Goal: Information Seeking & Learning: Learn about a topic

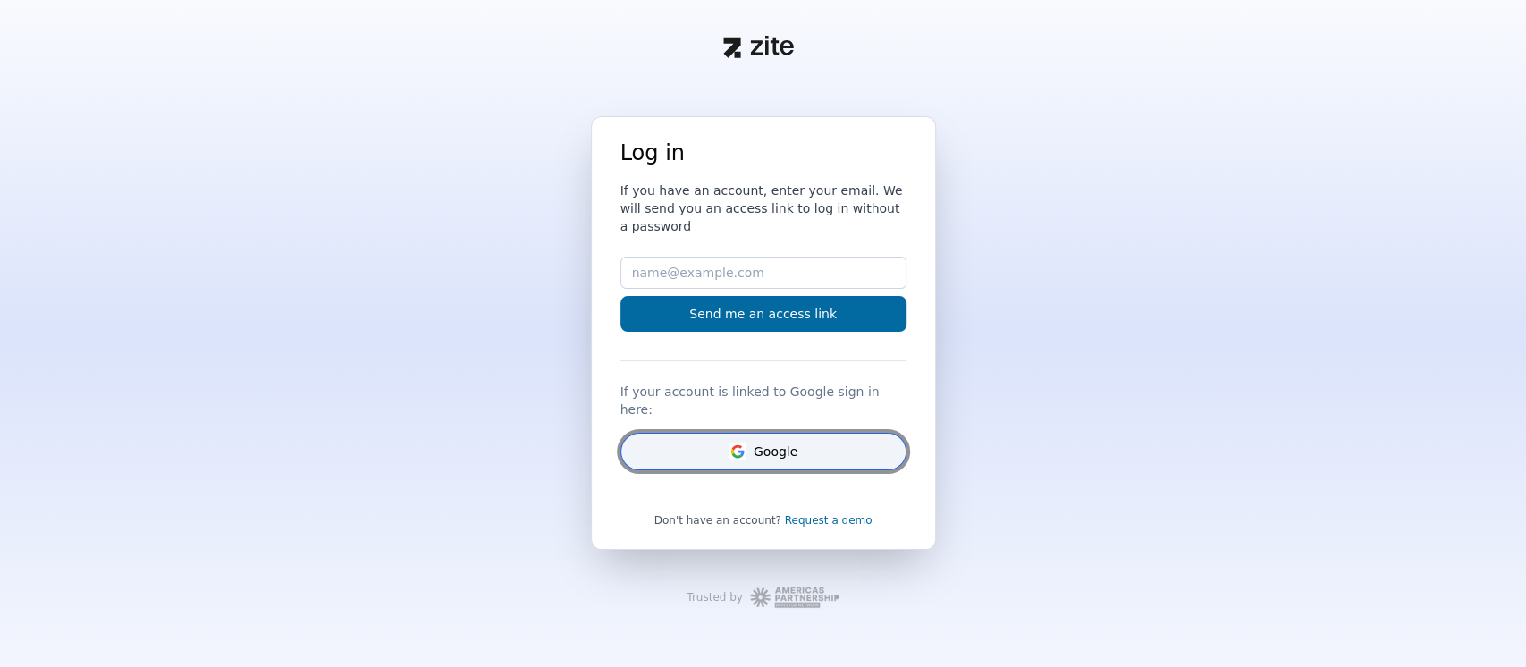
click at [763, 439] on button "Google" at bounding box center [763, 452] width 286 height 38
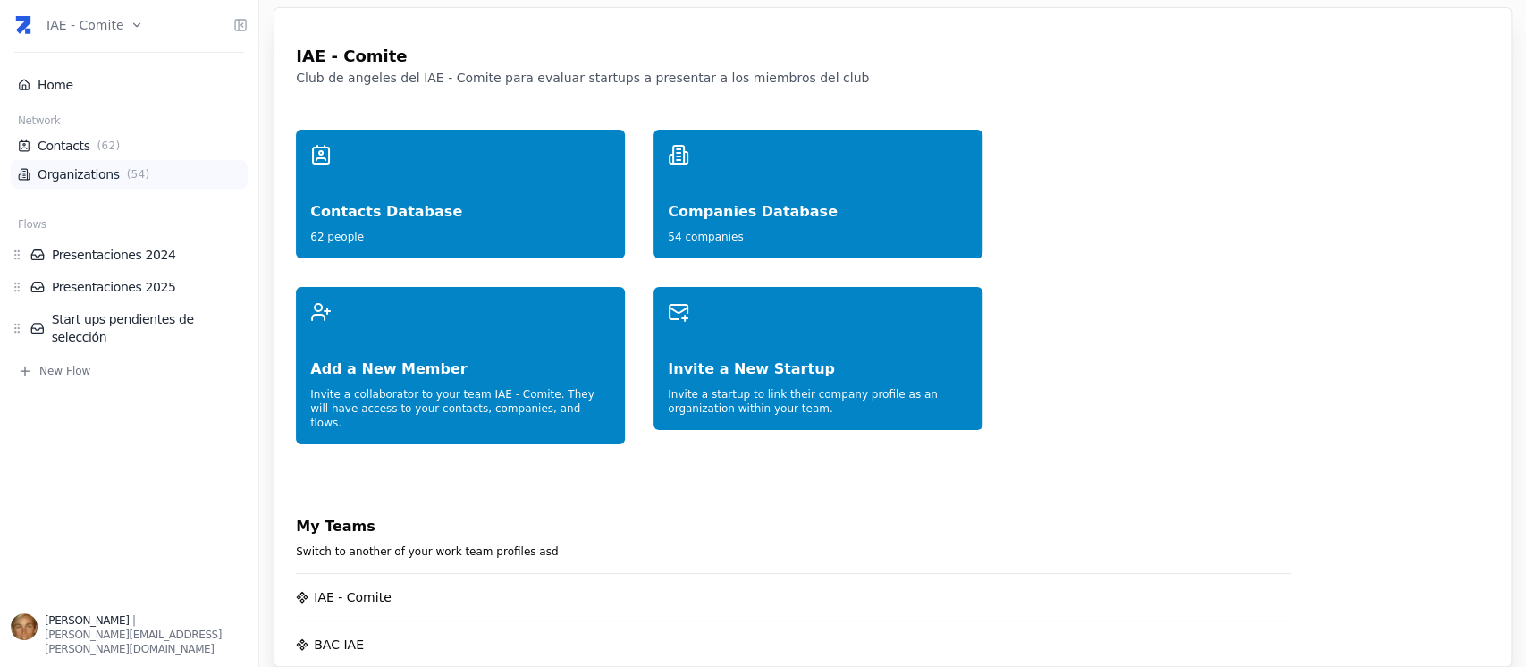
click at [75, 168] on link "Organizations ( 54 )" at bounding box center [129, 174] width 223 height 18
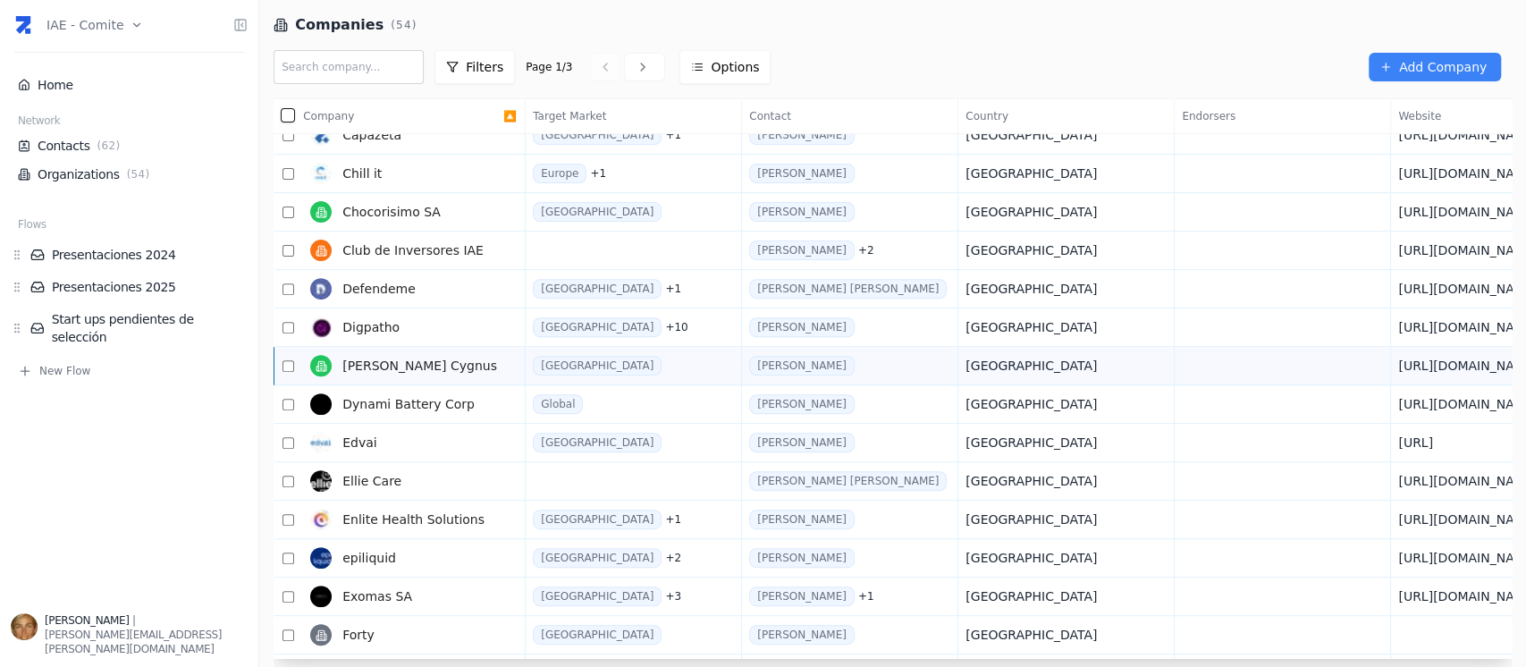
scroll to position [442, 0]
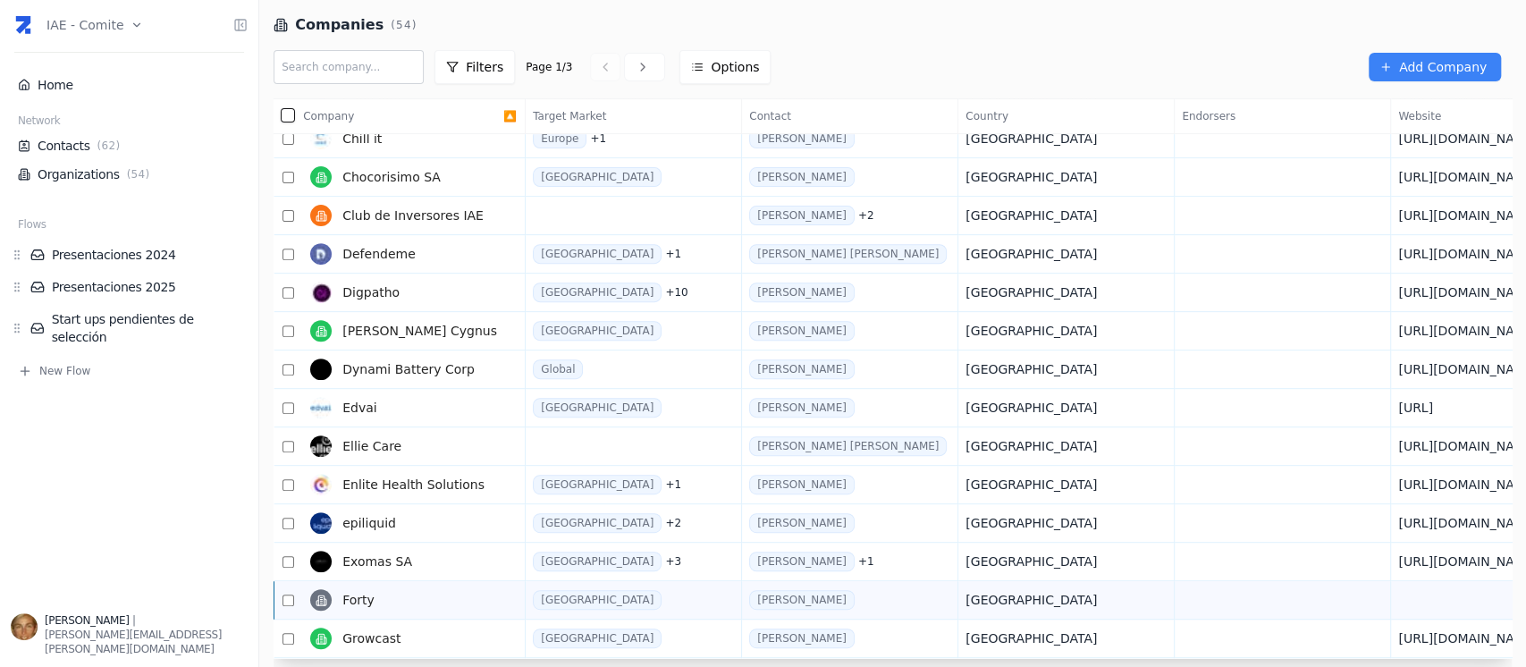
click at [471, 587] on link "Forty" at bounding box center [403, 600] width 200 height 36
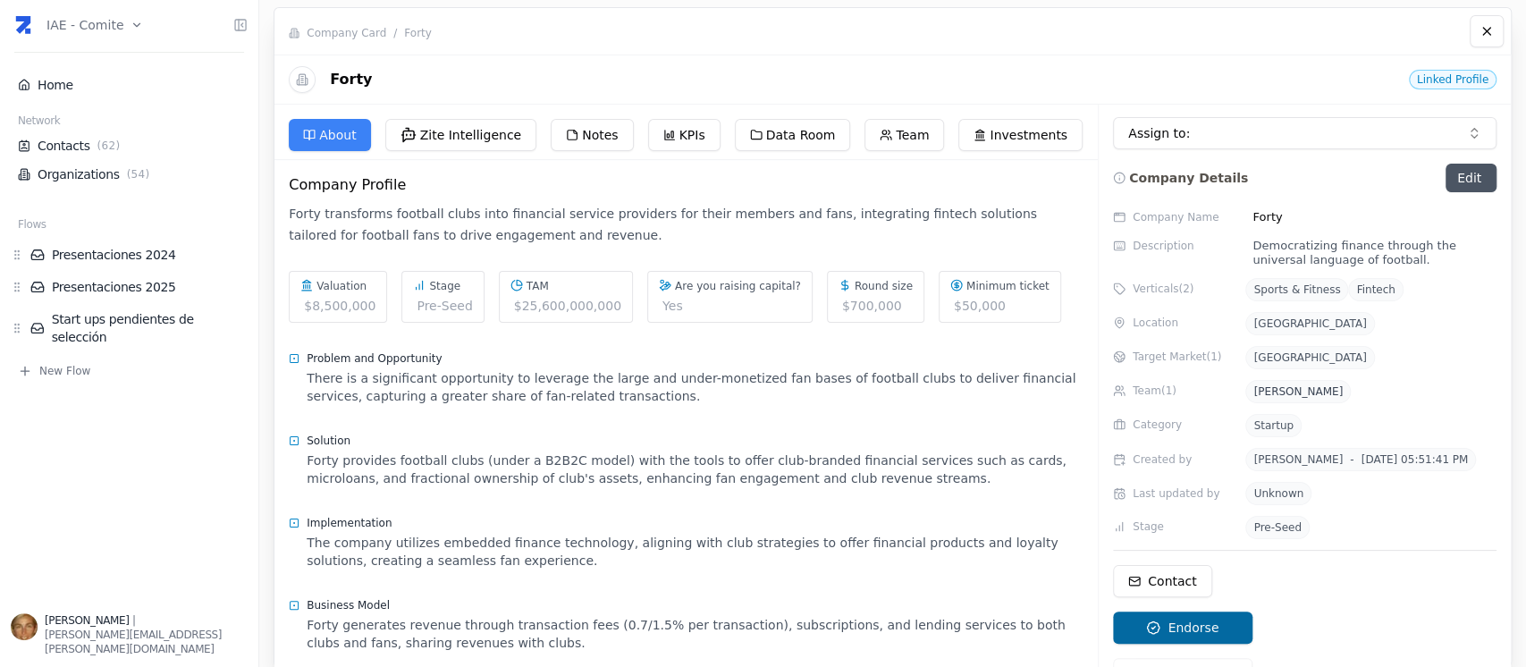
click at [662, 375] on div "There is a significant opportunity to leverage the large and under-monetized fa…" at bounding box center [695, 387] width 777 height 36
click at [535, 396] on div "There is a significant opportunity to leverage the large and under-monetized fa…" at bounding box center [695, 387] width 777 height 36
click at [327, 375] on div "There is a significant opportunity to leverage the large and under-monetized fa…" at bounding box center [695, 387] width 777 height 36
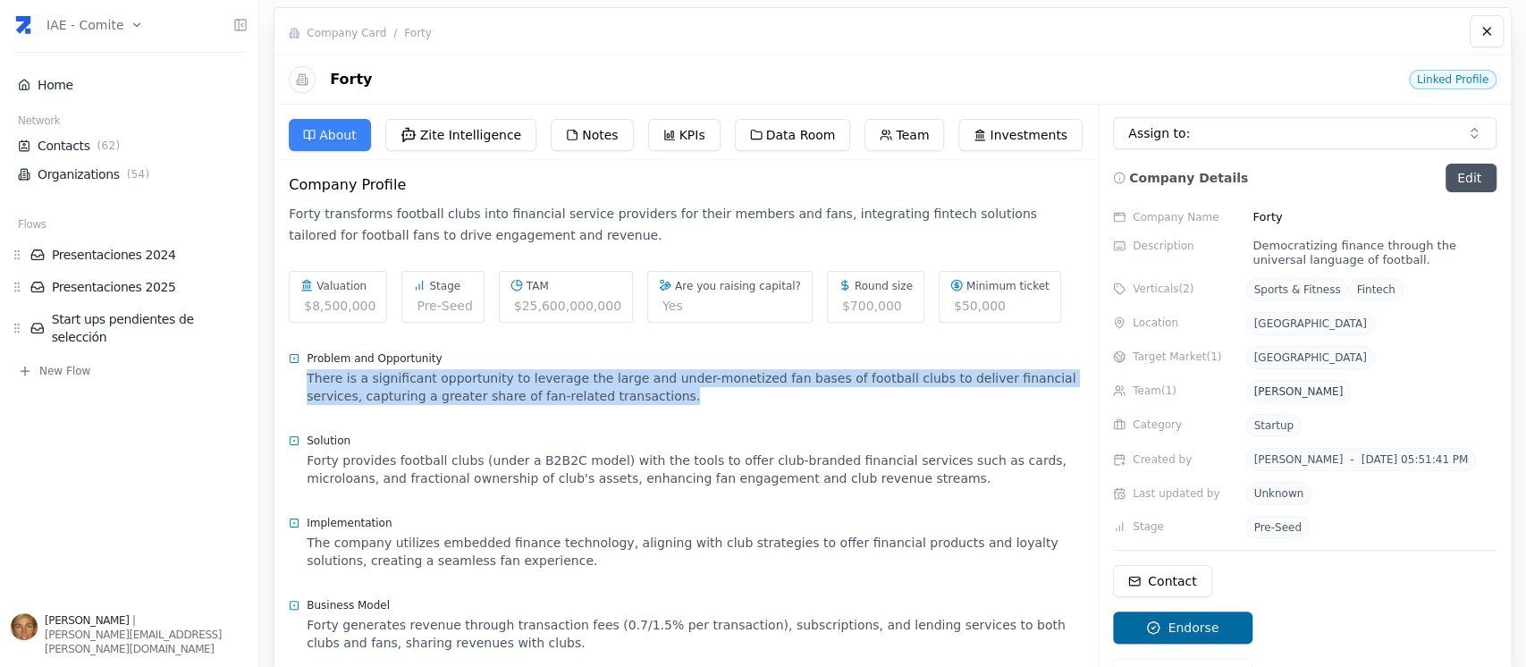
drag, startPoint x: 309, startPoint y: 380, endPoint x: 662, endPoint y: 415, distance: 354.8
click at [662, 415] on div "Problem and Opportunity There is a significant opportunity to leverage the larg…" at bounding box center [686, 385] width 795 height 68
copy div "There is a significant opportunity to leverage the large and under-monetized fa…"
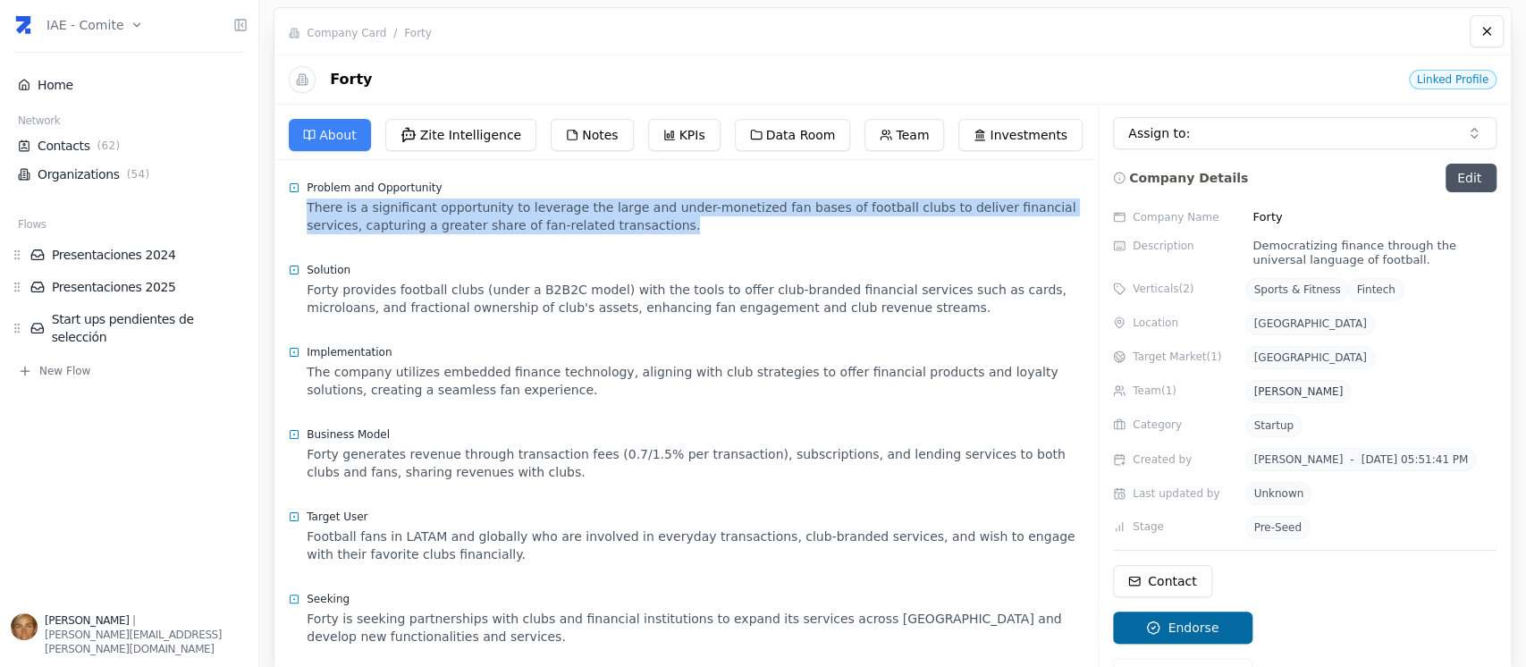
scroll to position [238, 0]
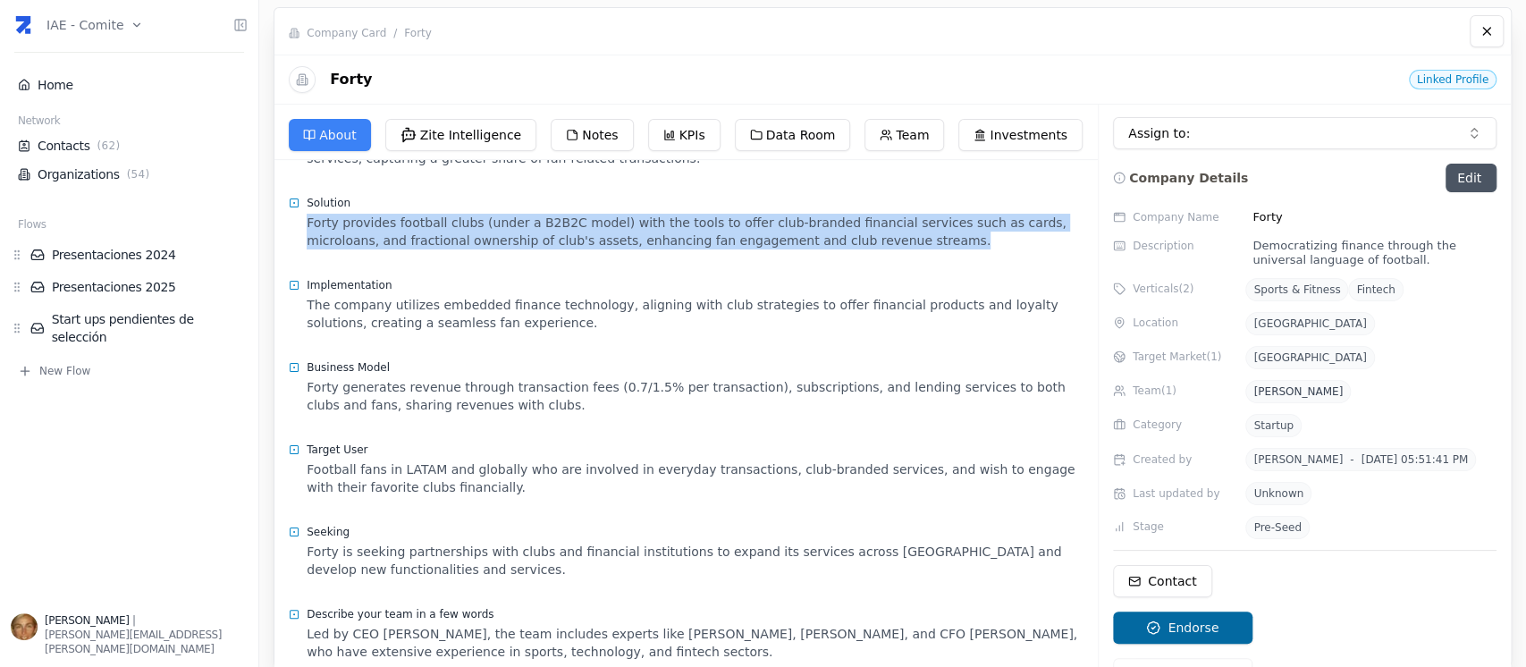
drag, startPoint x: 308, startPoint y: 218, endPoint x: 827, endPoint y: 232, distance: 518.7
click at [827, 232] on div "Forty provides football clubs (under a B2B2C model) with the tools to offer clu…" at bounding box center [695, 232] width 777 height 36
copy div "Forty provides football clubs (under a B2B2C model) with the tools to offer clu…"
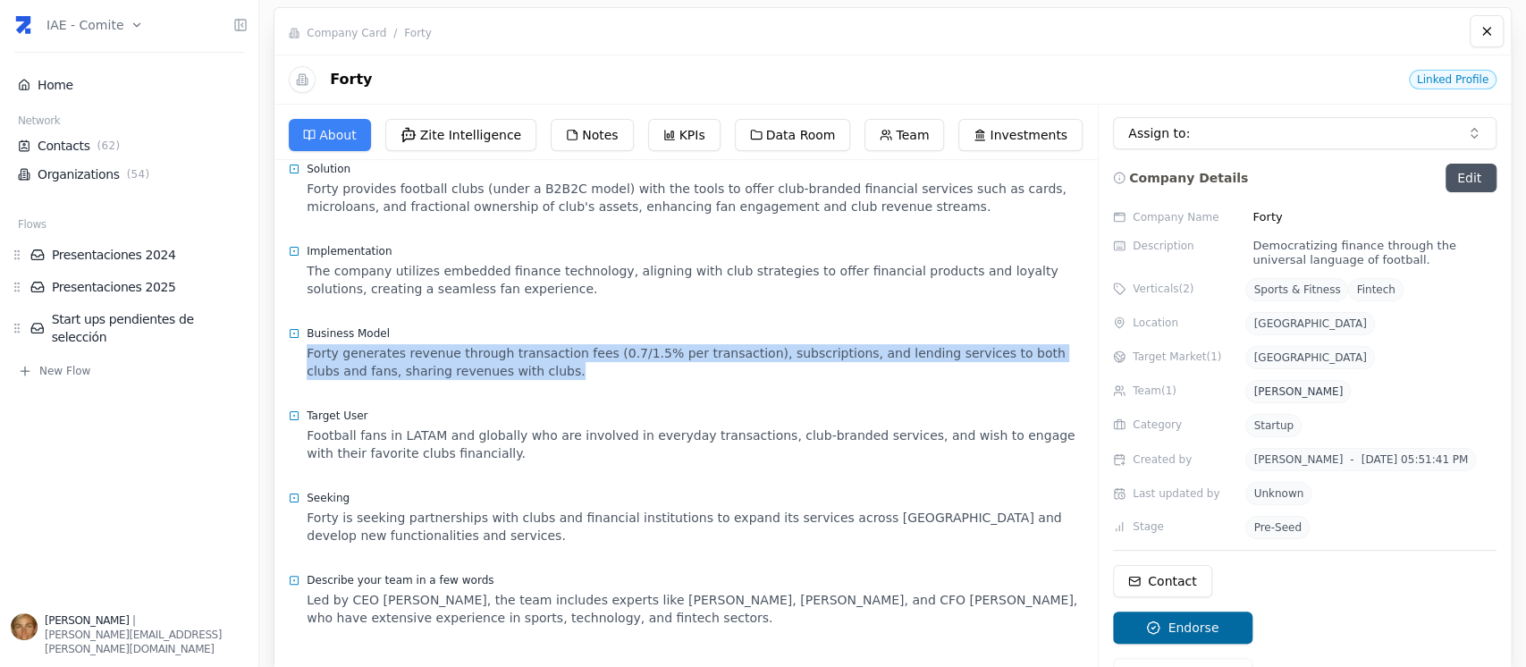
drag, startPoint x: 307, startPoint y: 350, endPoint x: 537, endPoint y: 375, distance: 231.1
click at [537, 375] on div "Business Model Forty generates revenue through transaction fees (0.7/1.5% per t…" at bounding box center [686, 353] width 795 height 82
copy div "Forty generates revenue through transaction fees (0.7/1.5% per transaction), su…"
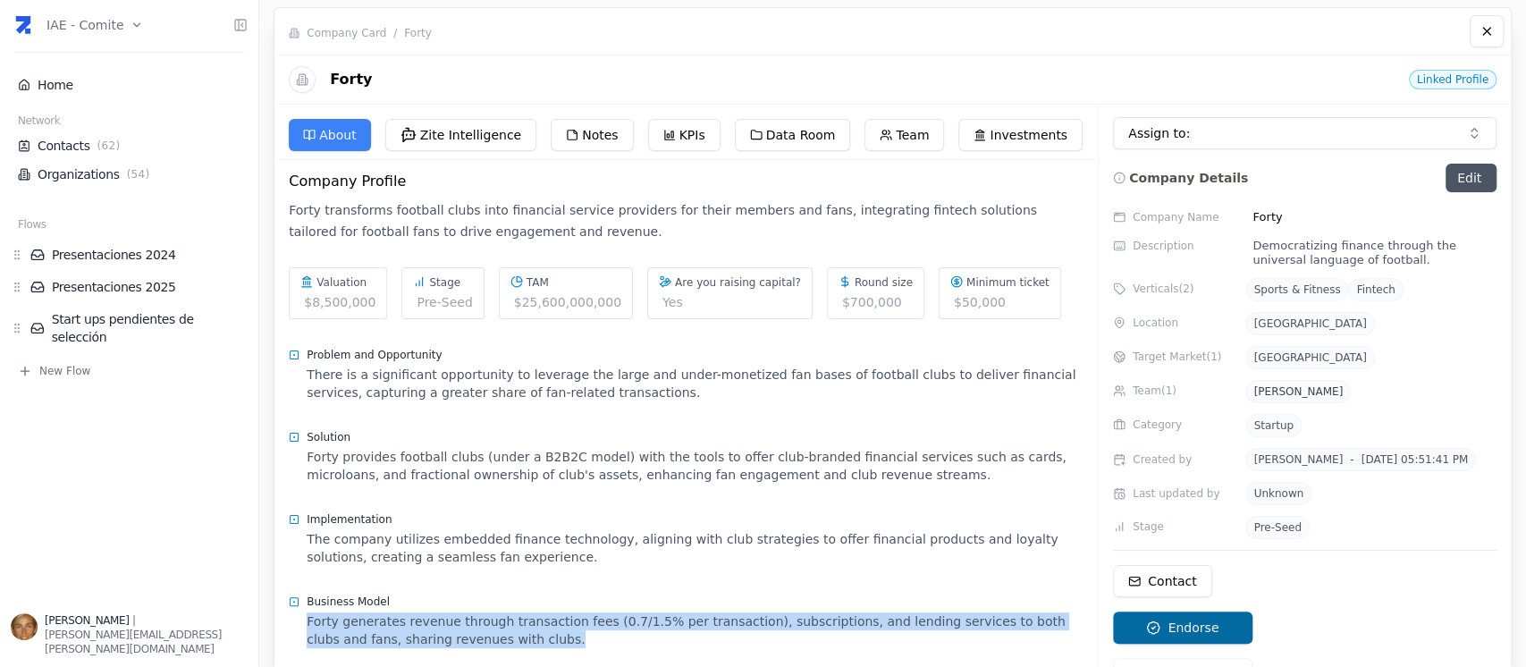
scroll to position [0, 0]
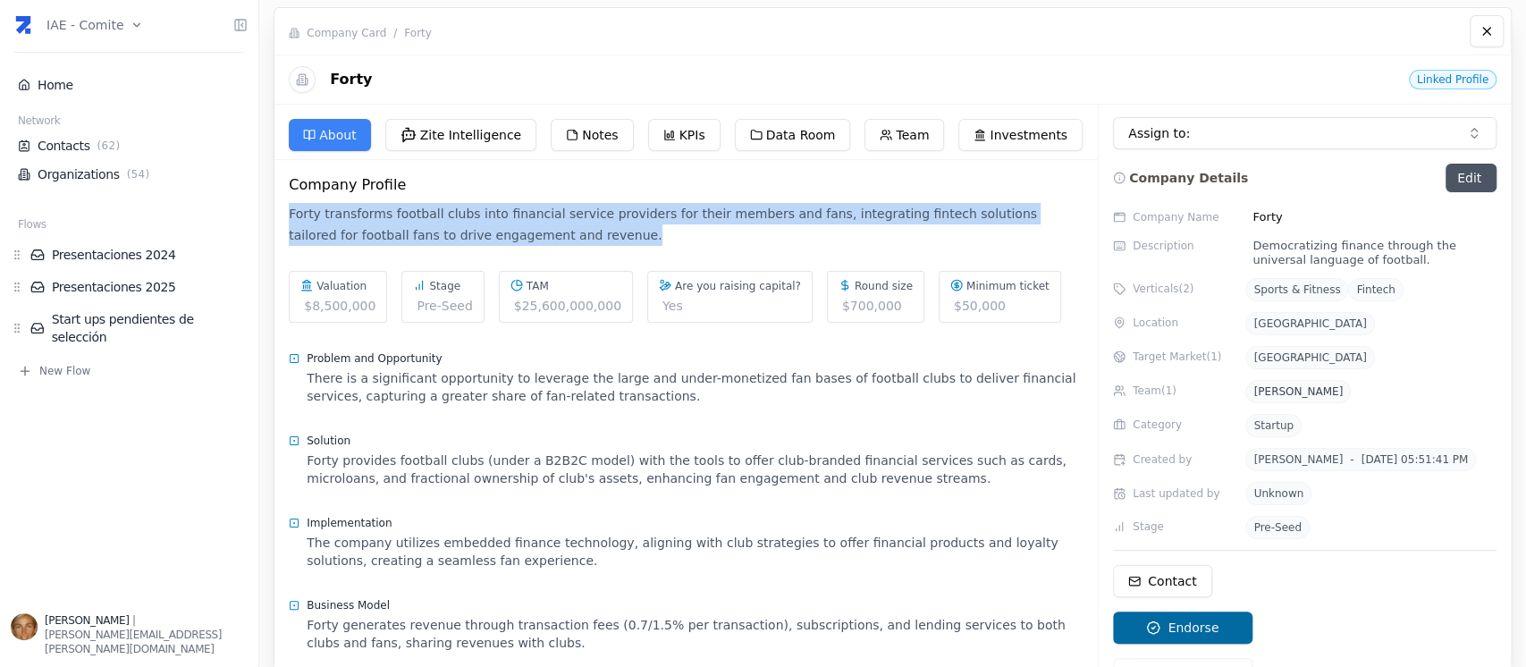
drag, startPoint x: 289, startPoint y: 215, endPoint x: 517, endPoint y: 236, distance: 228.9
click at [517, 236] on div "Forty transforms football clubs into financial service providers for their memb…" at bounding box center [686, 224] width 795 height 57
copy div "Forty transforms football clubs into financial service providers for their memb…"
